Goal: Information Seeking & Learning: Learn about a topic

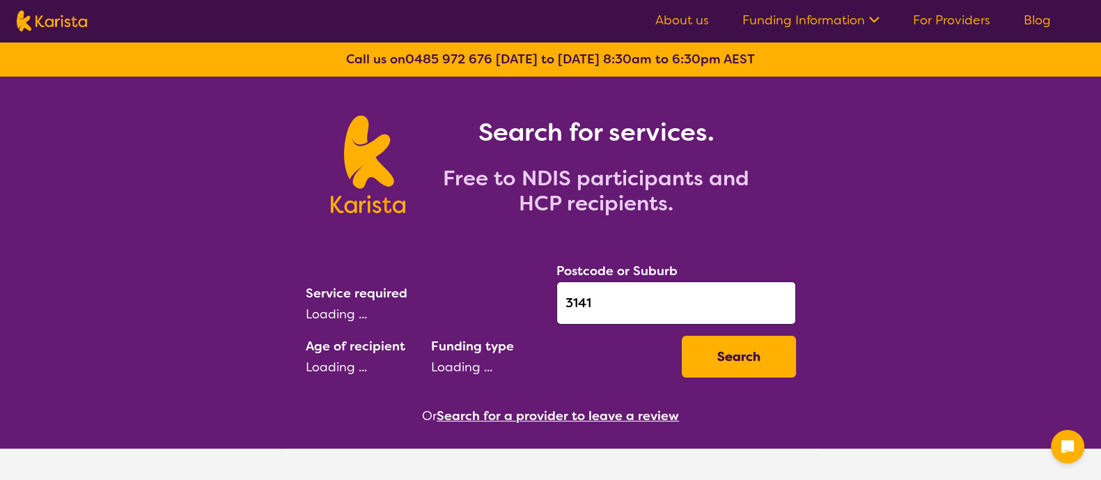
select select "Physiotherapy"
select select "AD"
select select "NDIS"
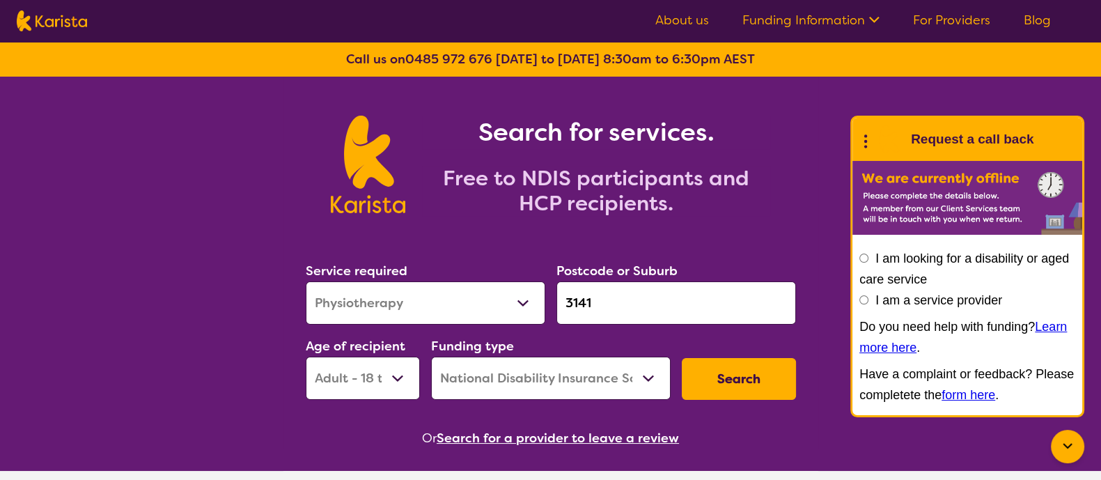
click at [954, 13] on link "For Providers" at bounding box center [951, 20] width 77 height 17
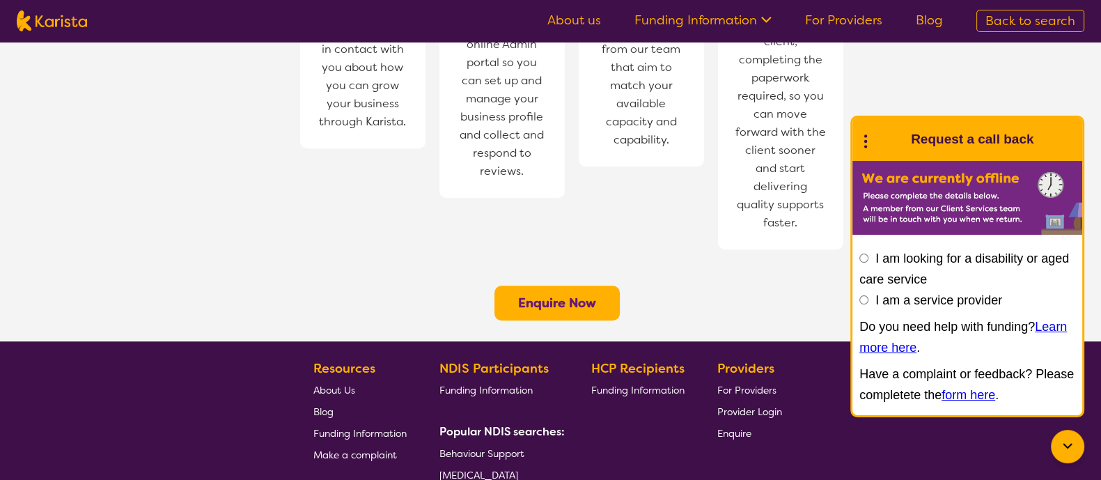
scroll to position [1075, 0]
click at [526, 384] on span "Funding Information" at bounding box center [485, 390] width 93 height 13
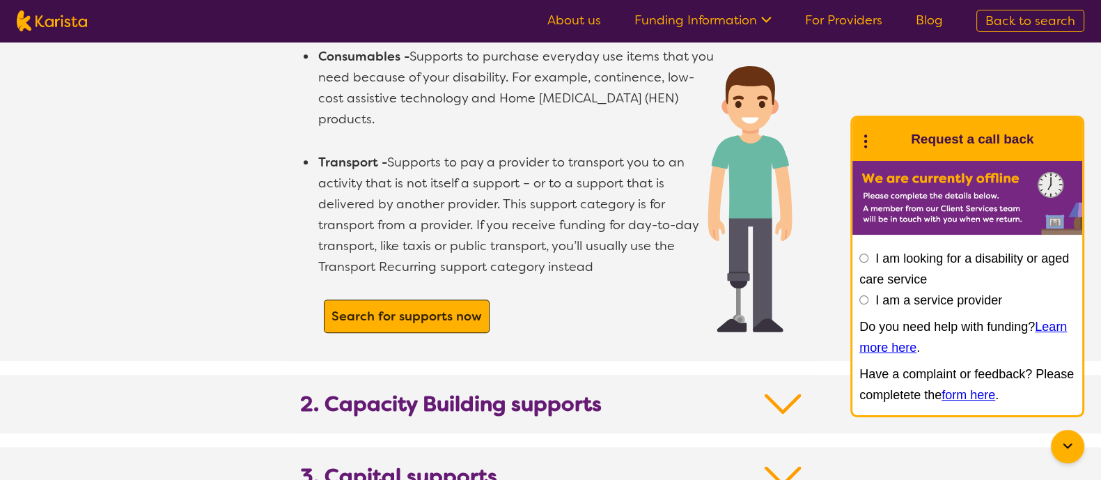
scroll to position [1225, 0]
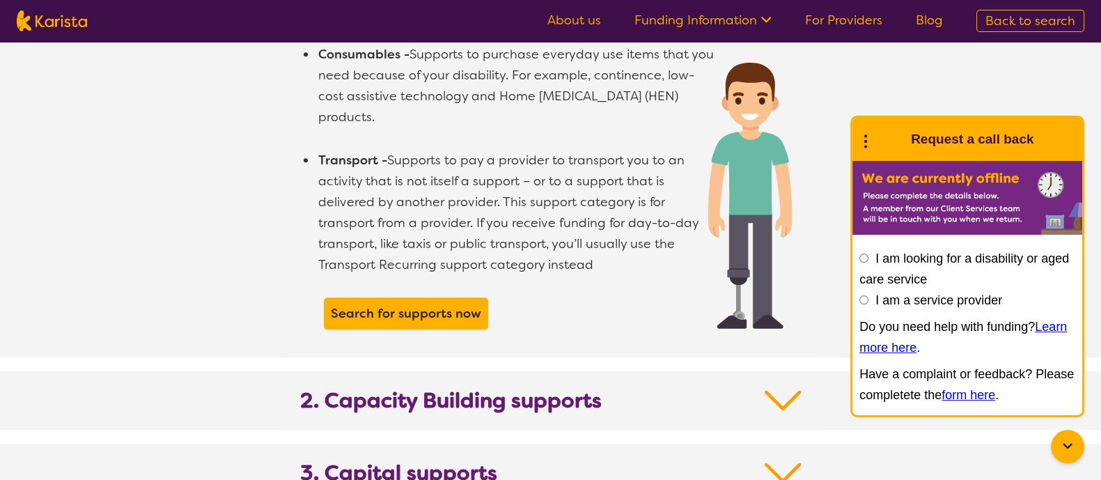
click at [388, 275] on ul "Assistance with daily Life - these supports assist you with your personal tasks…" at bounding box center [517, 64] width 400 height 465
click at [403, 348] on section "1. Core supports Core Supports are there to support you in your daily life, to …" at bounding box center [550, 87] width 1101 height 829
click at [399, 388] on b "2. Capacity Building supports" at bounding box center [451, 400] width 302 height 25
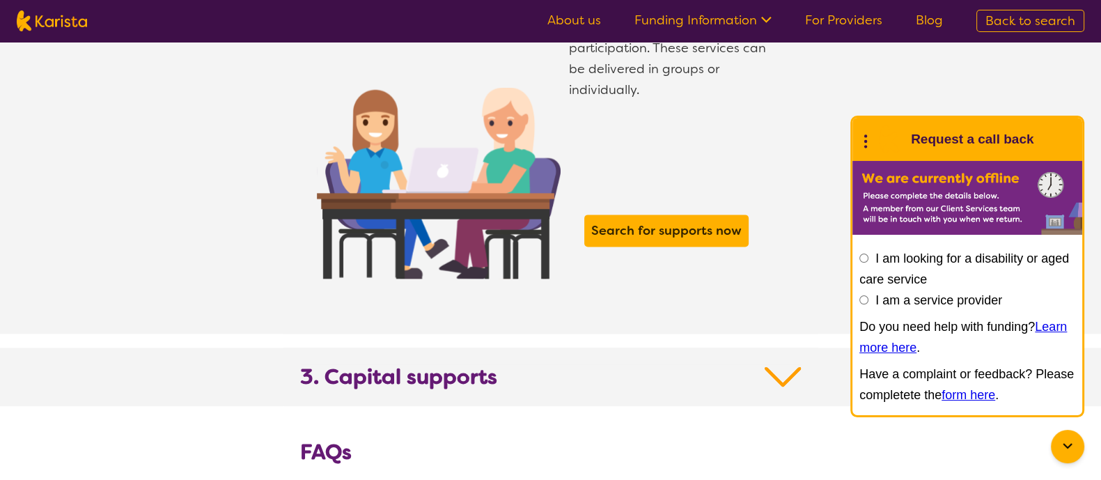
scroll to position [2289, 0]
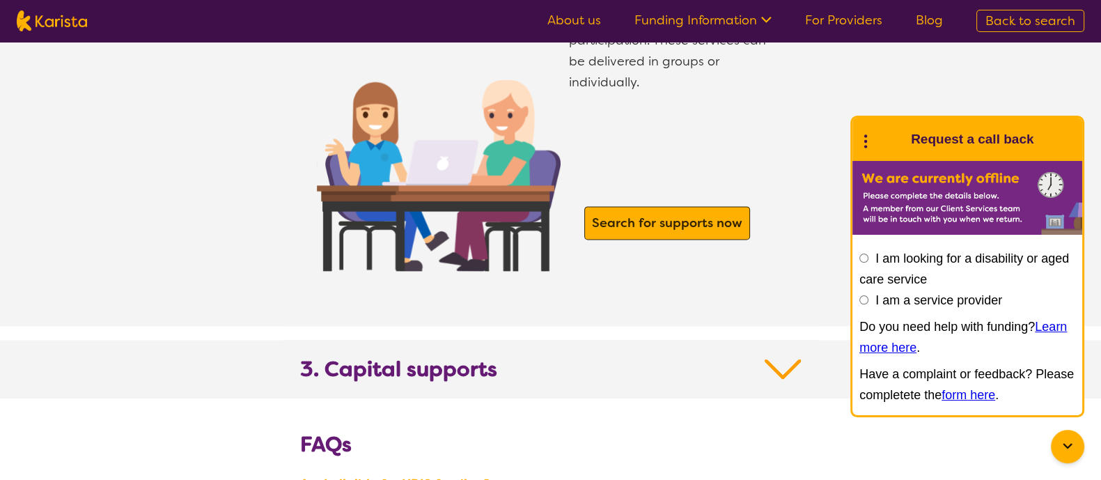
click at [673, 214] on b "Search for supports now" at bounding box center [667, 222] width 150 height 17
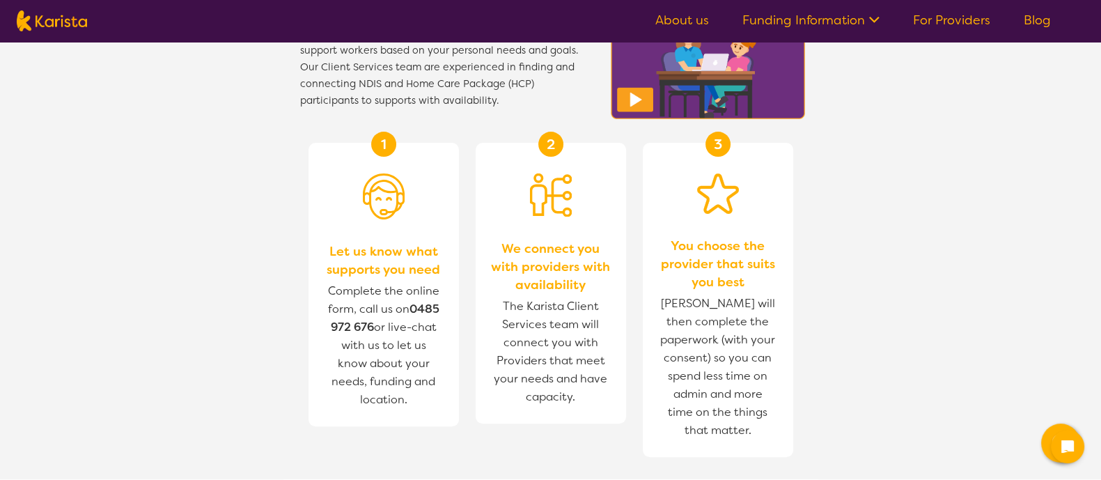
select select "Physiotherapy"
select select "AD"
select select "NDIS"
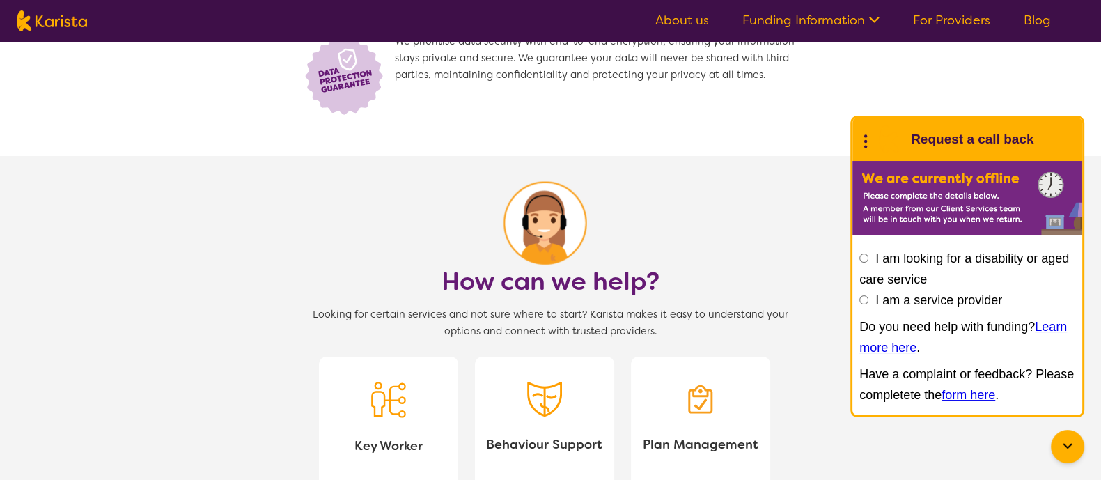
scroll to position [1210, 0]
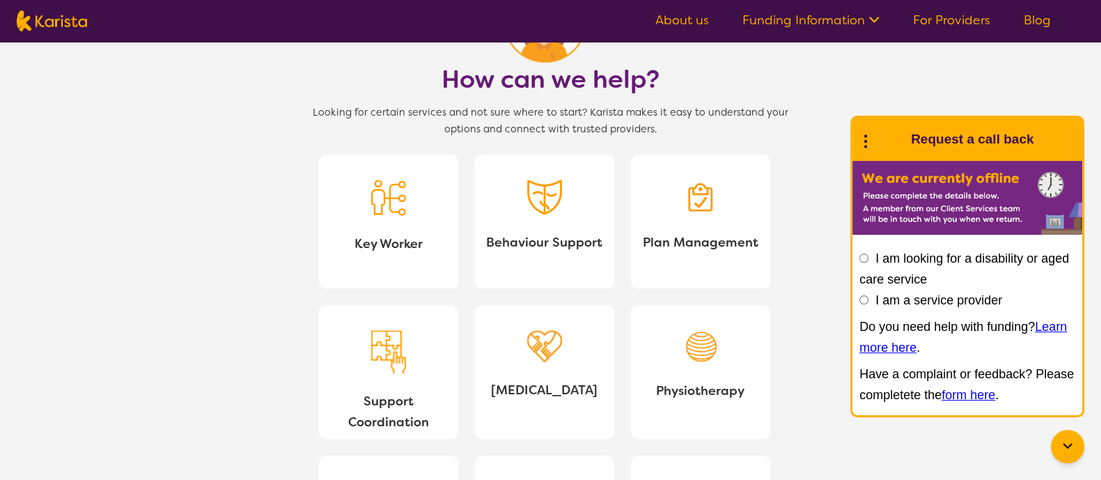
click at [540, 245] on span "Behaviour Support" at bounding box center [544, 242] width 117 height 21
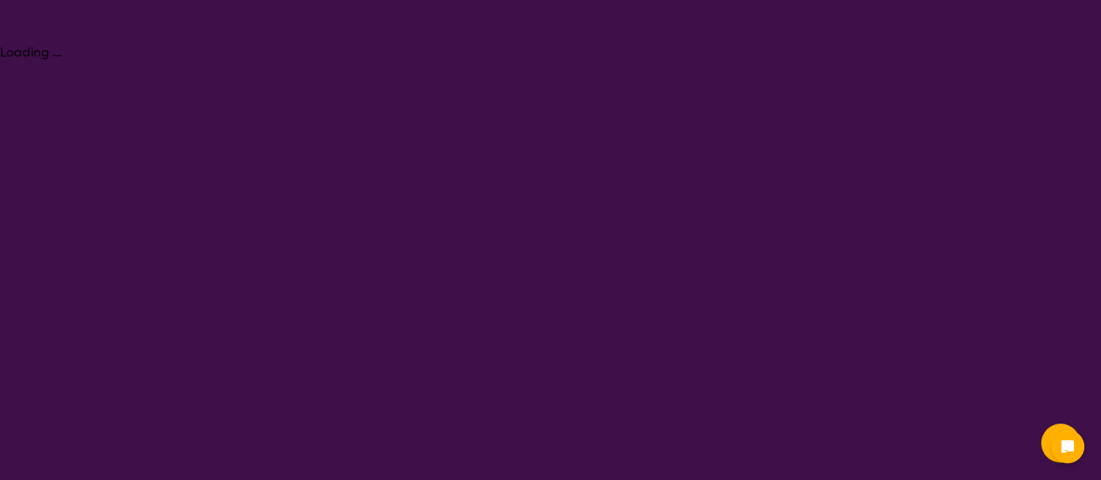
select select "Behaviour support"
select select "AD"
select select "NDIS"
select select "Behaviour support"
select select "AD"
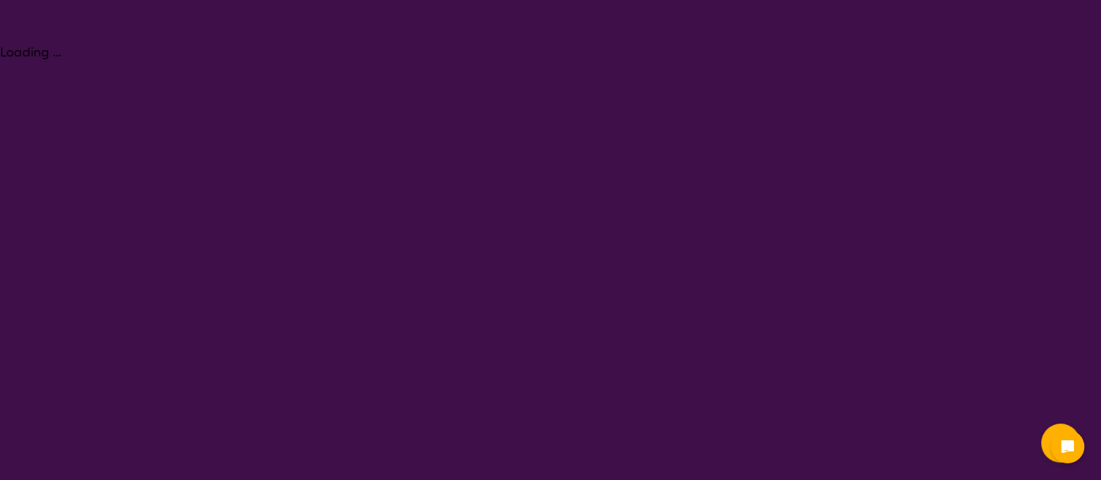
select select "NDIS"
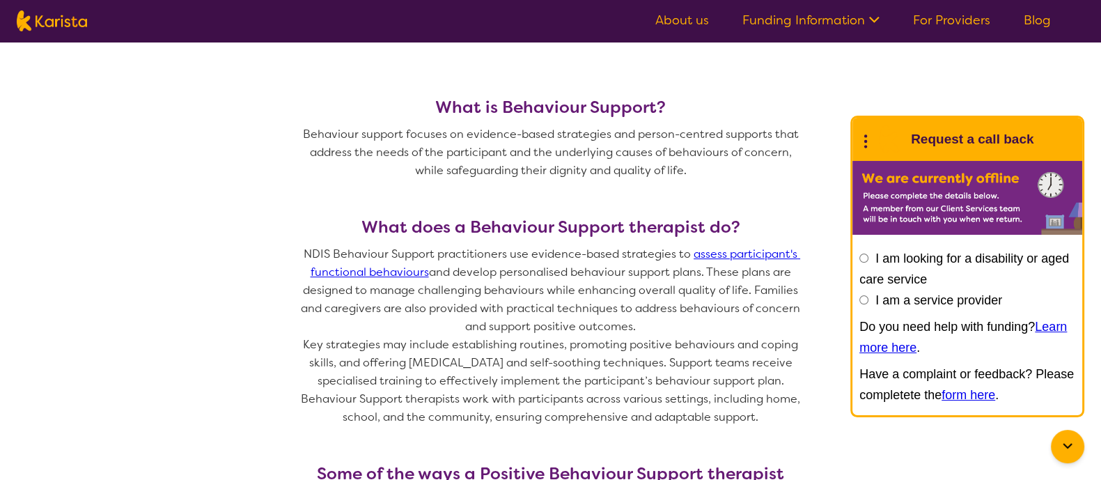
scroll to position [556, 0]
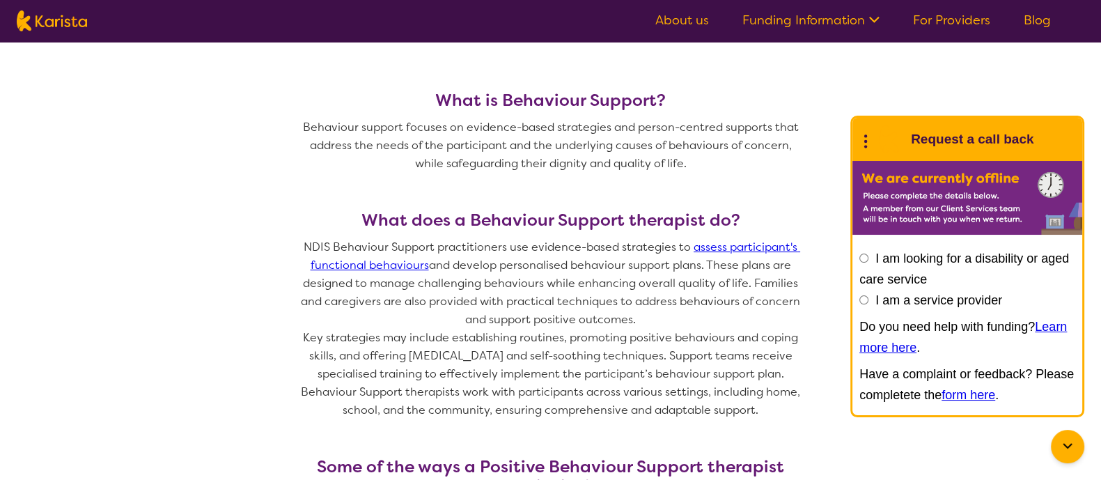
click at [738, 253] on p "NDIS Behaviour Support practitioners use evidence-based strategies to assess pa…" at bounding box center [550, 283] width 501 height 91
click at [752, 242] on link "assess participant's functional behaviours" at bounding box center [556, 256] width 490 height 33
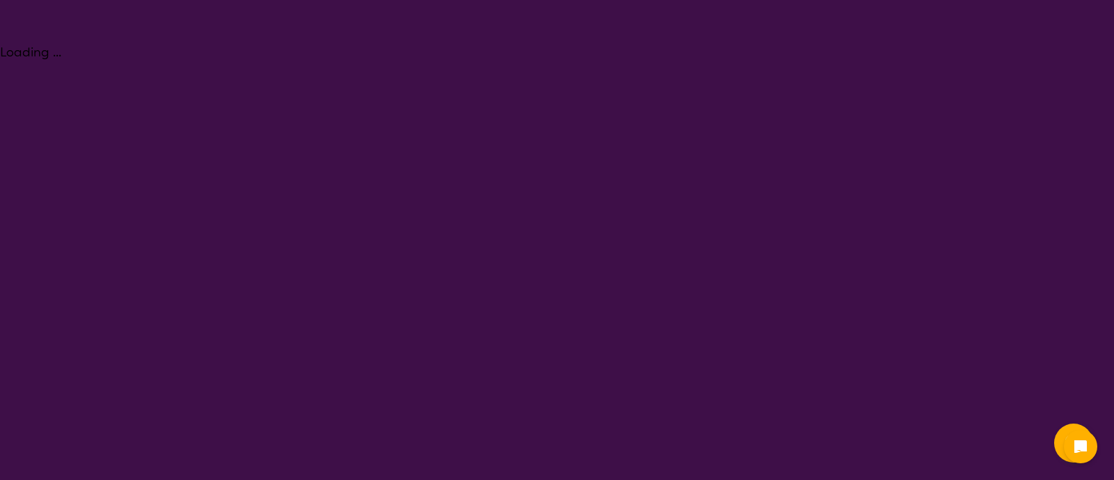
select select "Assessment ([MEDICAL_DATA] or [MEDICAL_DATA])"
select select "AD"
select select "NDIS"
select select "Assessment ([MEDICAL_DATA] or [MEDICAL_DATA])"
select select "AD"
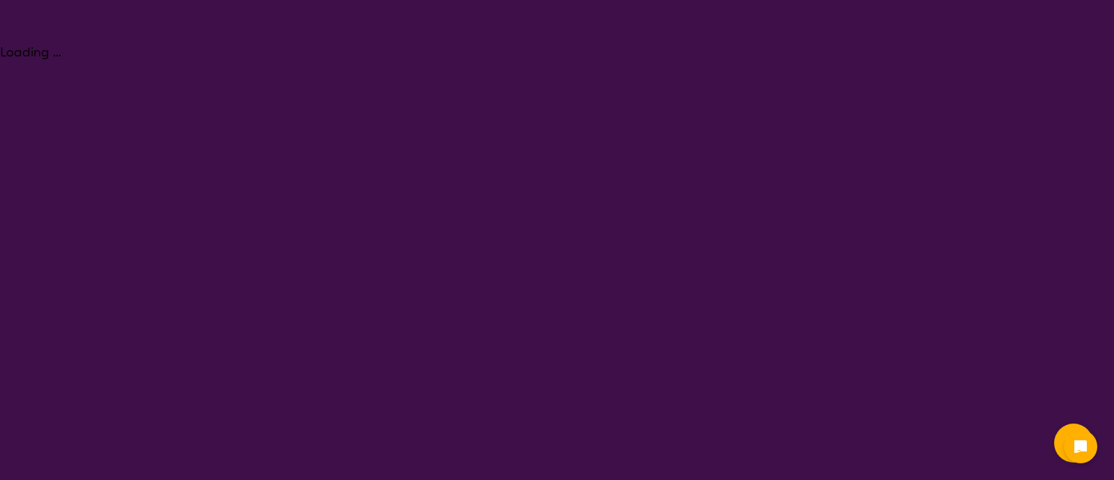
select select "NDIS"
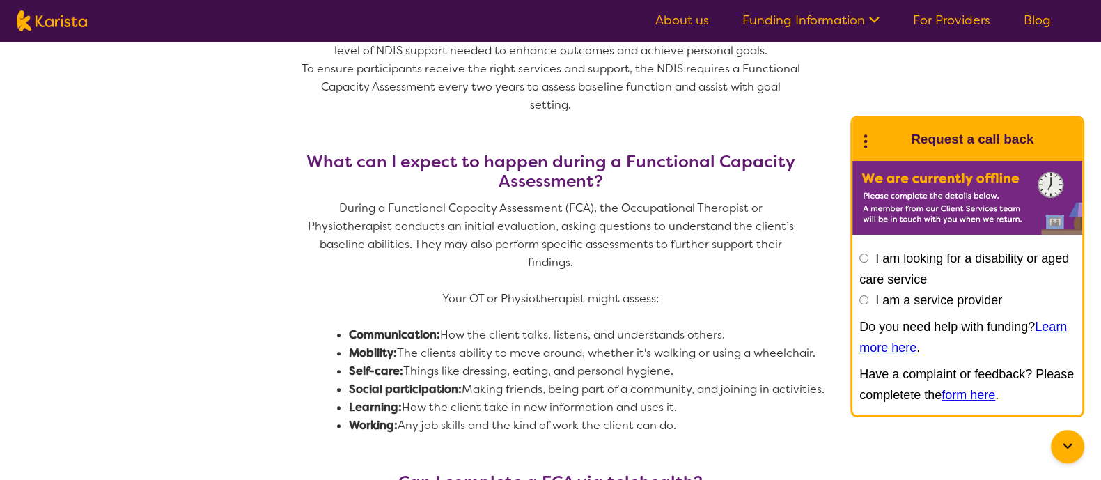
scroll to position [769, 0]
